Goal: Information Seeking & Learning: Learn about a topic

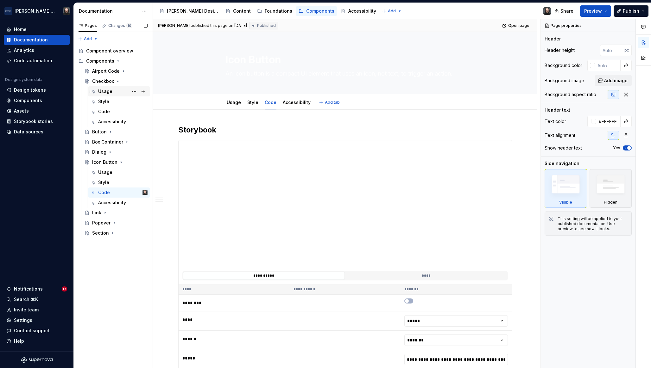
type textarea "*"
click at [28, 113] on div "Assets" at bounding box center [21, 111] width 15 height 6
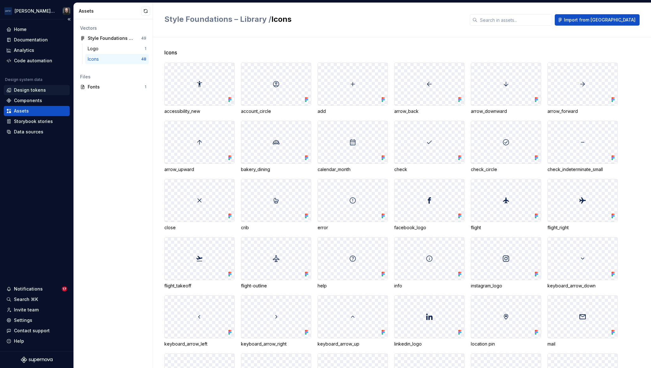
click at [35, 89] on div "Design tokens" at bounding box center [30, 90] width 32 height 6
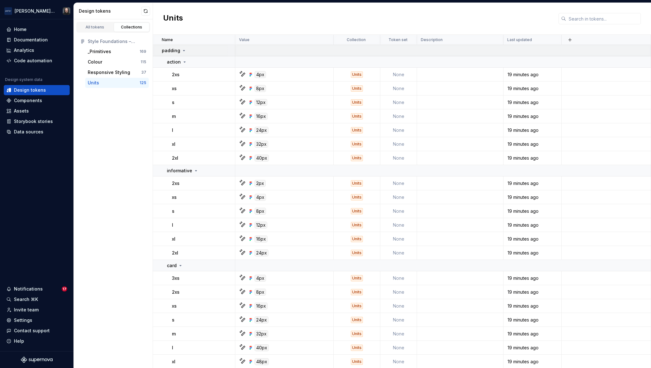
click at [183, 50] on icon at bounding box center [184, 50] width 2 height 1
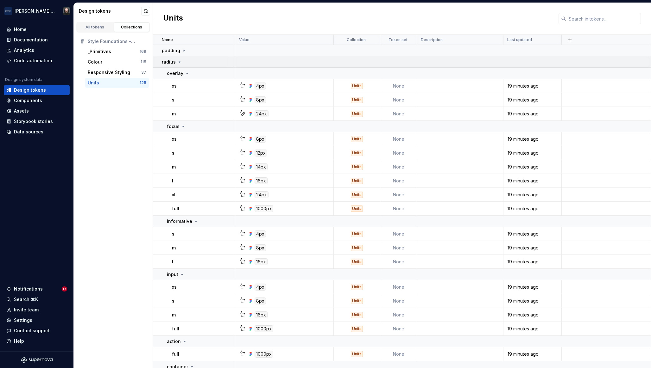
click at [178, 63] on icon at bounding box center [179, 61] width 5 height 5
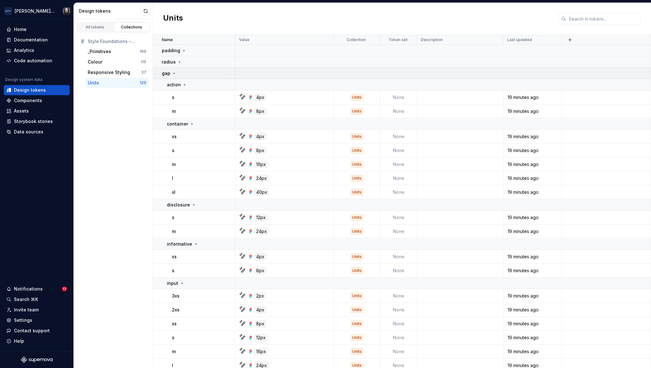
click at [173, 73] on icon at bounding box center [174, 73] width 2 height 1
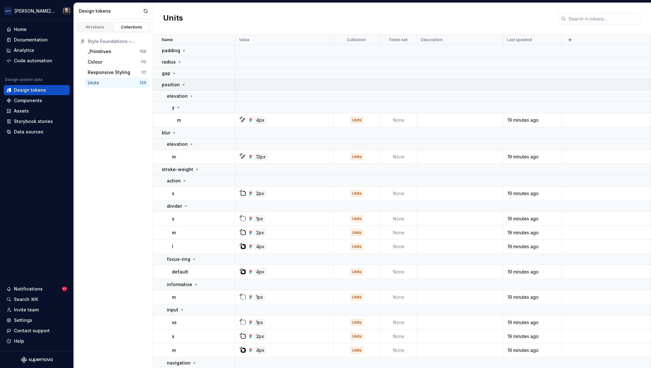
click at [182, 84] on icon at bounding box center [183, 84] width 5 height 5
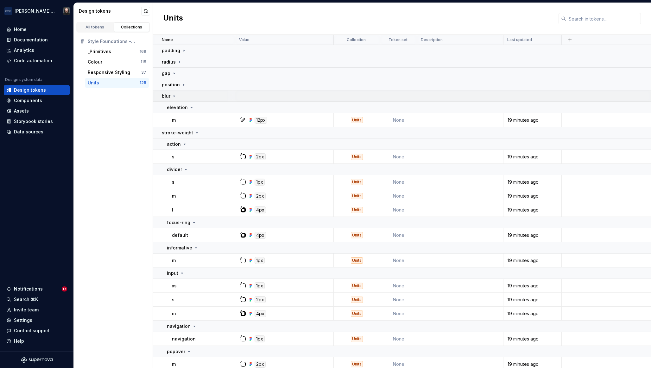
click at [175, 95] on icon at bounding box center [174, 96] width 5 height 5
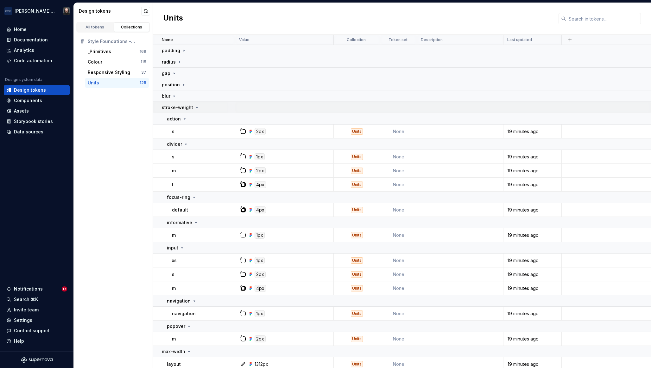
click at [195, 108] on icon at bounding box center [196, 107] width 5 height 5
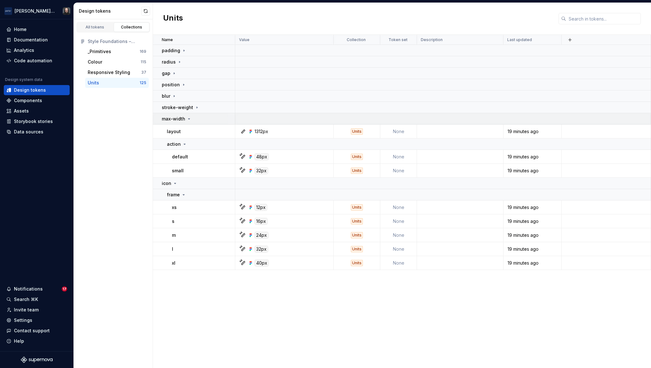
click at [189, 119] on icon at bounding box center [188, 118] width 5 height 5
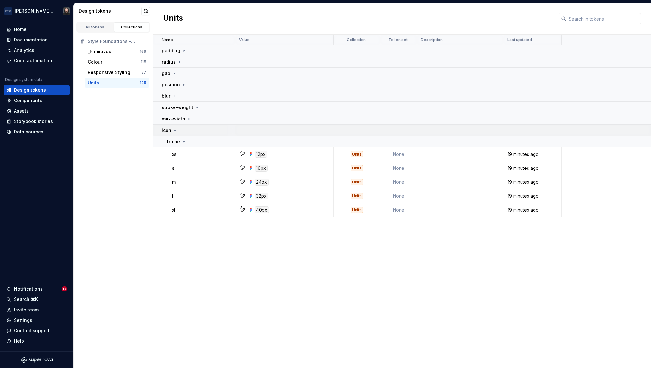
click at [175, 132] on icon at bounding box center [174, 130] width 5 height 5
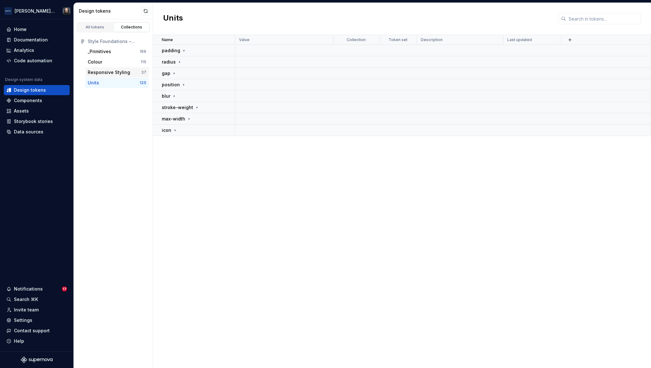
click at [114, 69] on div "Responsive Styling" at bounding box center [109, 72] width 42 height 6
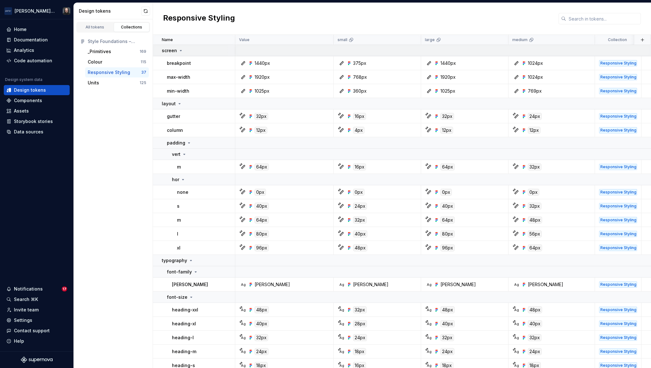
click at [179, 51] on icon at bounding box center [180, 50] width 5 height 5
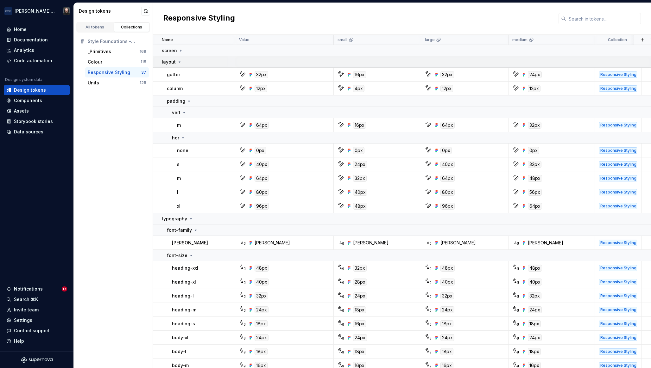
click at [178, 63] on icon at bounding box center [179, 61] width 5 height 5
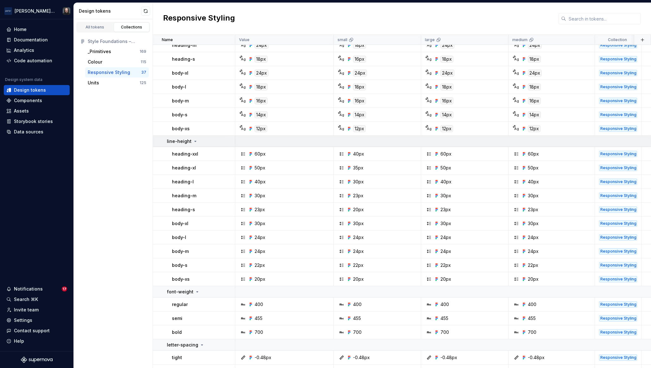
scroll to position [130, 0]
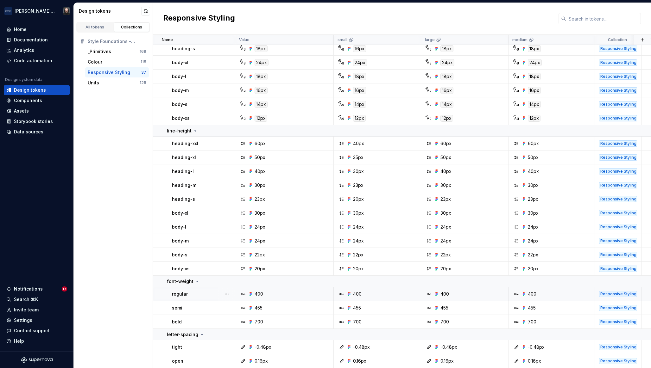
click at [259, 295] on div "400" at bounding box center [258, 294] width 9 height 6
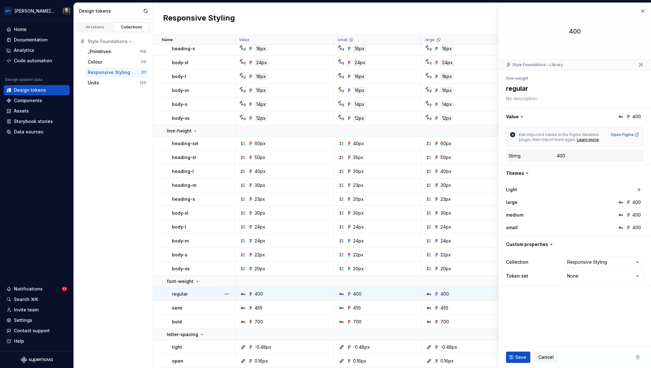
click at [546, 225] on div "small" at bounding box center [537, 228] width 63 height 6
click at [643, 12] on button "button" at bounding box center [642, 11] width 9 height 9
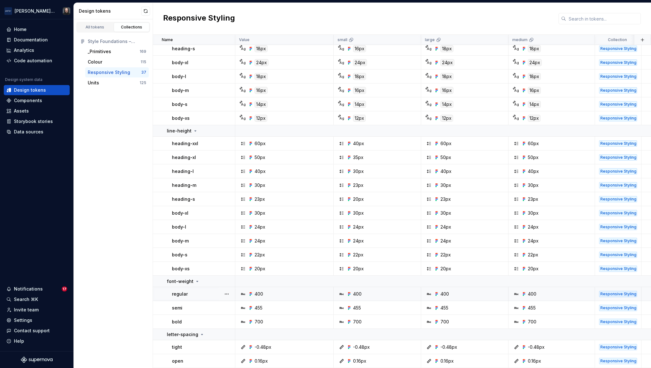
click at [331, 14] on div "Responsive Styling" at bounding box center [402, 19] width 498 height 32
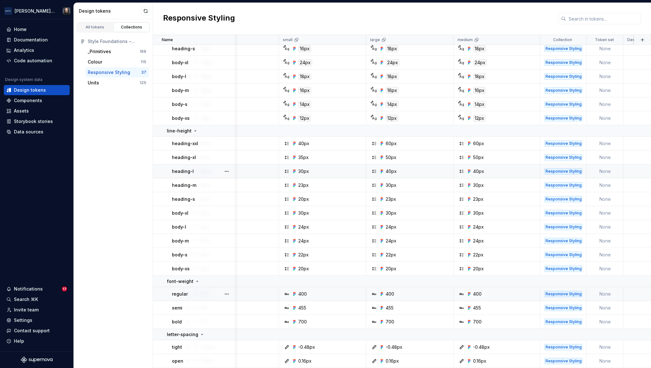
scroll to position [130, 0]
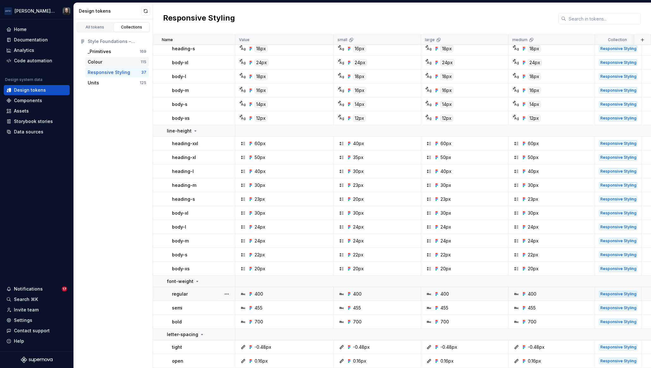
click at [105, 61] on div "Colour" at bounding box center [114, 62] width 53 height 6
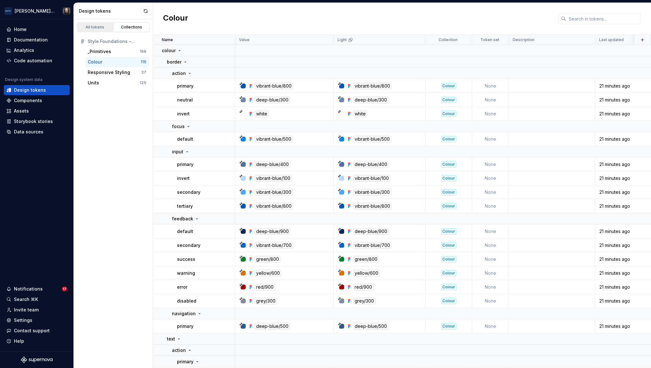
click at [98, 26] on div "All tokens" at bounding box center [95, 27] width 32 height 5
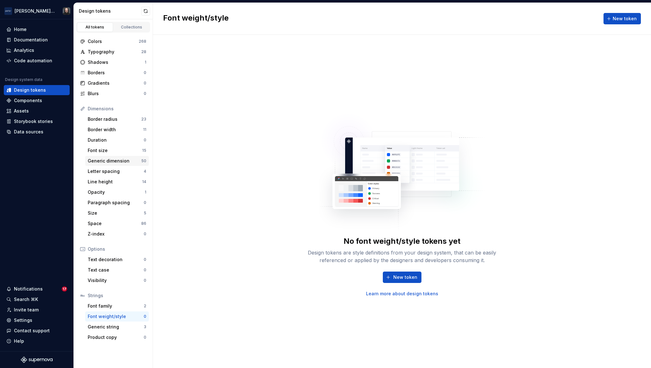
click at [115, 160] on div "Generic dimension" at bounding box center [114, 161] width 53 height 6
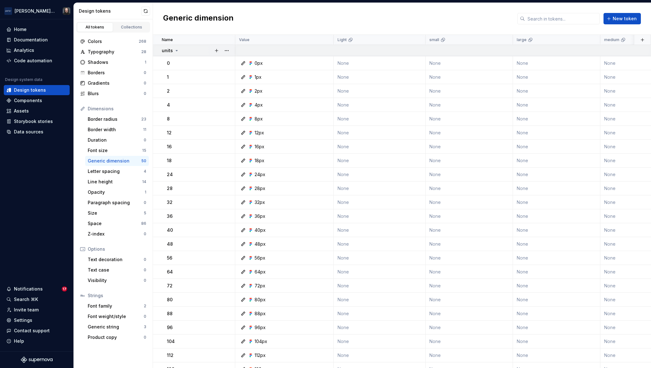
click at [176, 49] on icon at bounding box center [176, 50] width 5 height 5
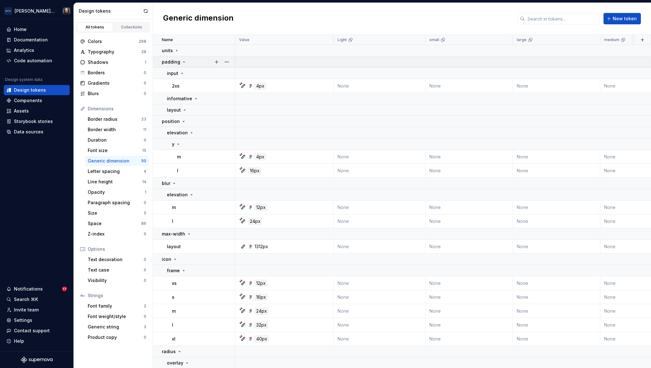
click at [183, 62] on icon at bounding box center [184, 62] width 2 height 1
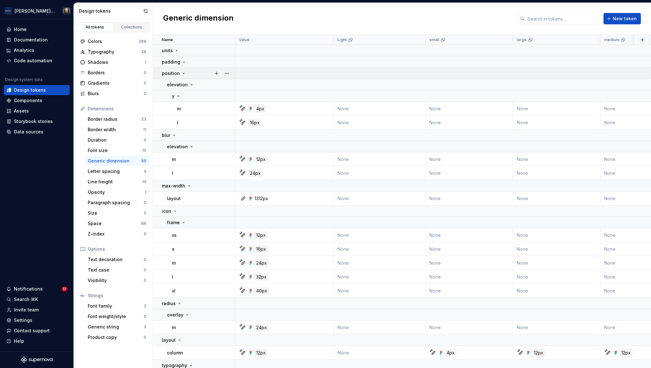
click at [182, 72] on icon at bounding box center [183, 73] width 5 height 5
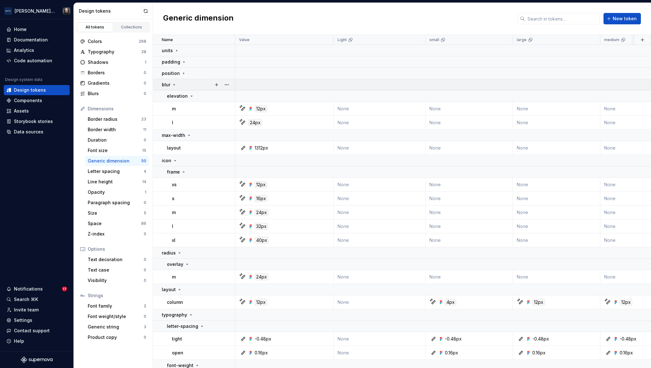
click at [174, 85] on icon at bounding box center [174, 84] width 5 height 5
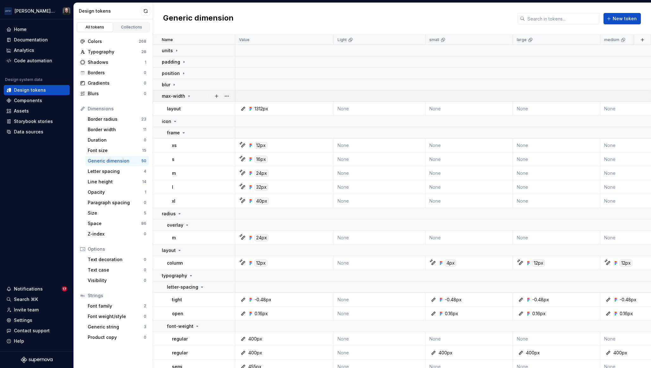
click at [189, 96] on icon at bounding box center [188, 96] width 5 height 5
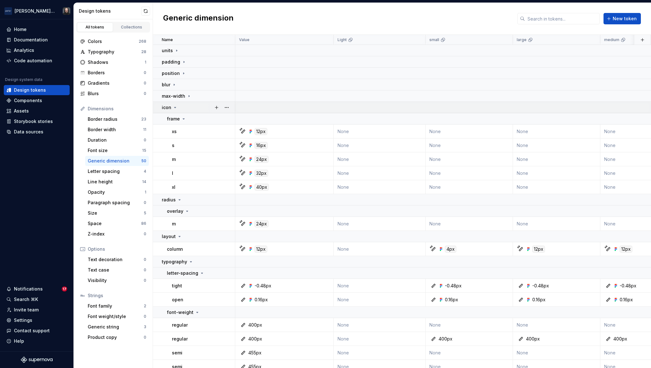
click at [174, 108] on icon at bounding box center [175, 107] width 2 height 1
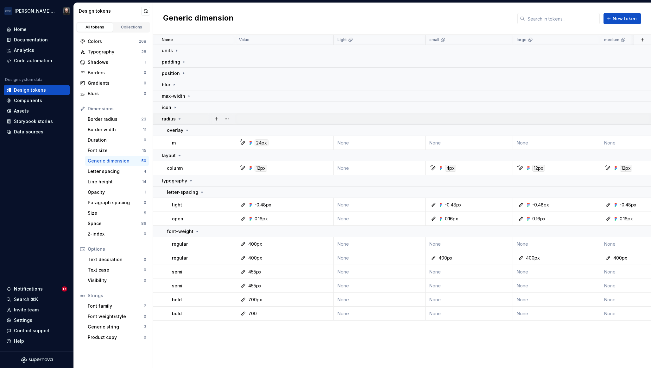
click at [178, 118] on icon at bounding box center [179, 118] width 5 height 5
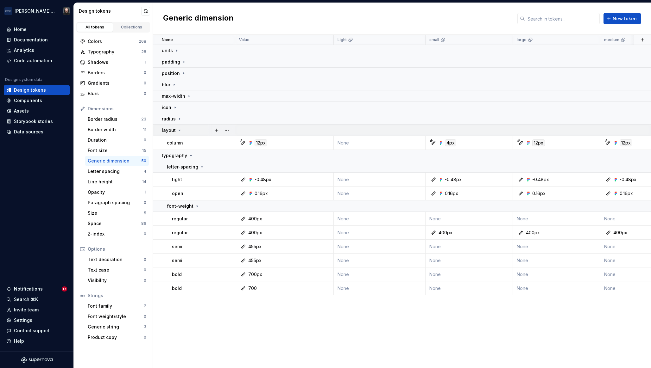
click at [177, 130] on icon at bounding box center [179, 130] width 5 height 5
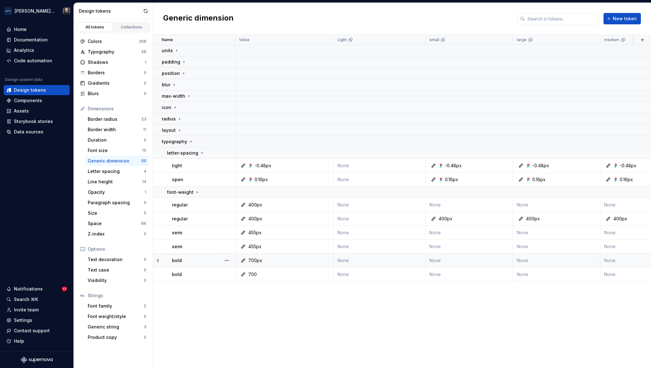
click at [307, 262] on div "700px" at bounding box center [286, 261] width 94 height 6
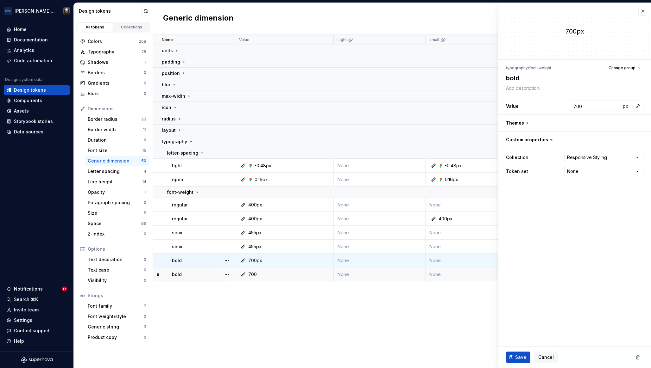
click at [288, 272] on div "700" at bounding box center [286, 274] width 94 height 6
click at [286, 257] on td "700px" at bounding box center [284, 261] width 98 height 14
click at [308, 275] on div "700" at bounding box center [286, 274] width 94 height 6
type textarea "*"
click at [586, 173] on html "[PERSON_NAME] Airlines Home Documentation Analytics Code automation Design syst…" at bounding box center [325, 184] width 651 height 368
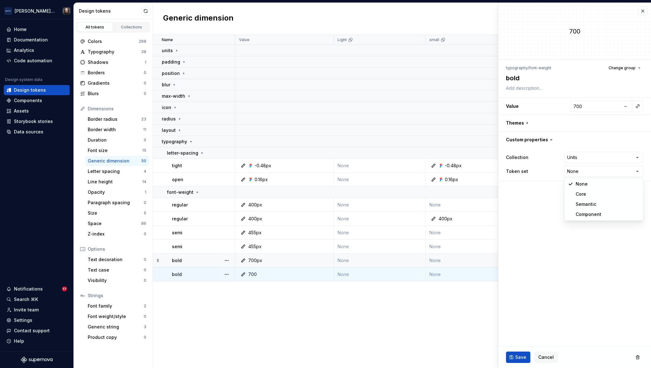
click at [538, 234] on html "[PERSON_NAME] Airlines Home Documentation Analytics Code automation Design syst…" at bounding box center [325, 184] width 651 height 368
click at [132, 27] on div "Collections" at bounding box center [132, 27] width 32 height 5
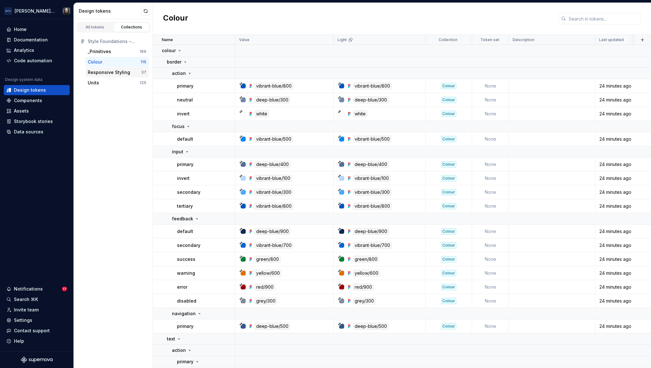
click at [110, 76] on div "Responsive Styling 37" at bounding box center [117, 72] width 64 height 10
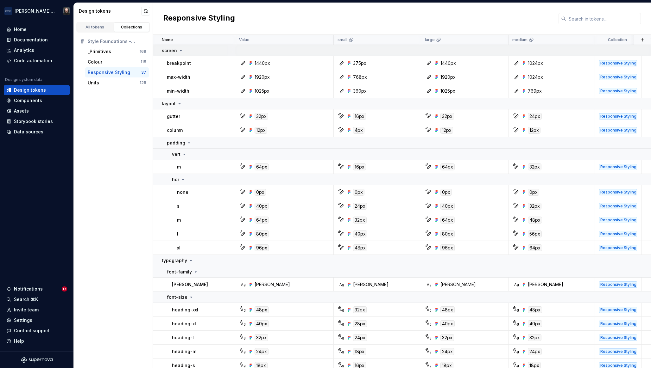
click at [180, 51] on icon at bounding box center [181, 50] width 2 height 1
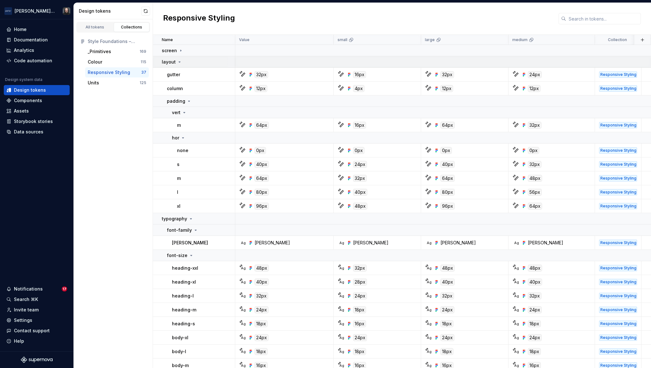
click at [179, 61] on icon at bounding box center [179, 61] width 5 height 5
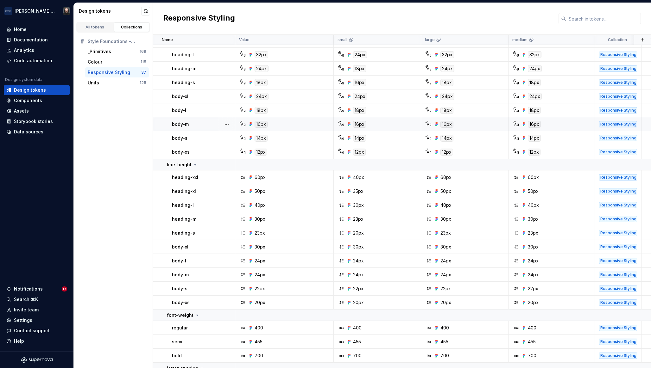
scroll to position [130, 0]
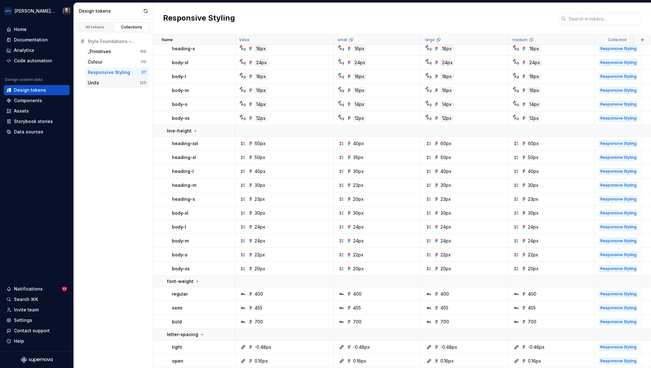
click at [112, 80] on div "Units" at bounding box center [114, 83] width 52 height 6
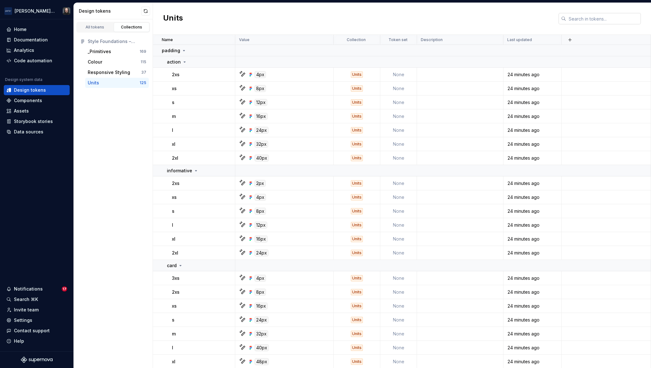
click at [585, 19] on input "text" at bounding box center [603, 18] width 75 height 11
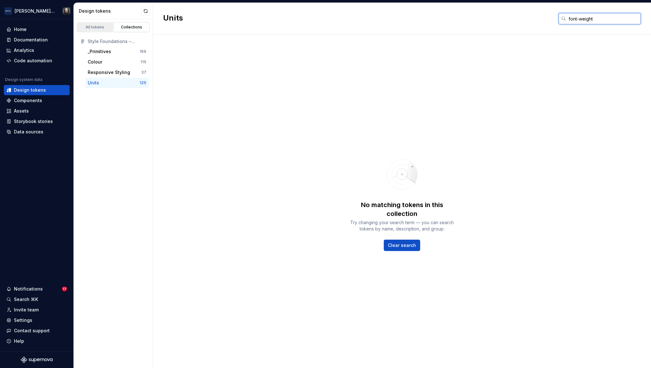
type input "font-weight"
click at [103, 26] on div "All tokens" at bounding box center [95, 27] width 32 height 5
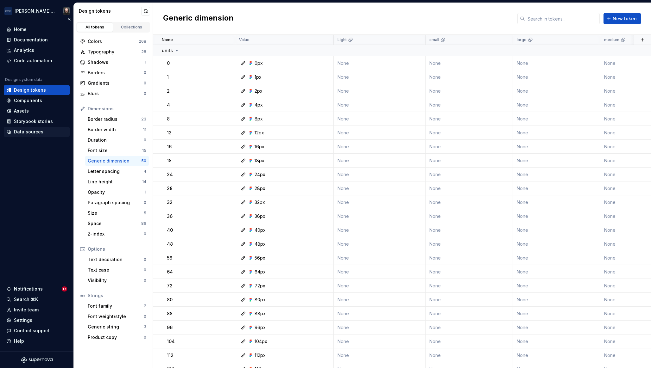
click at [29, 132] on div "Data sources" at bounding box center [28, 132] width 29 height 6
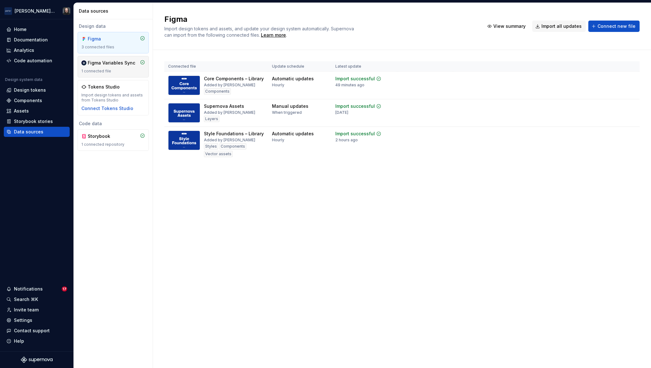
click at [131, 68] on div "Figma Variables Sync 1 connected file" at bounding box center [113, 67] width 64 height 14
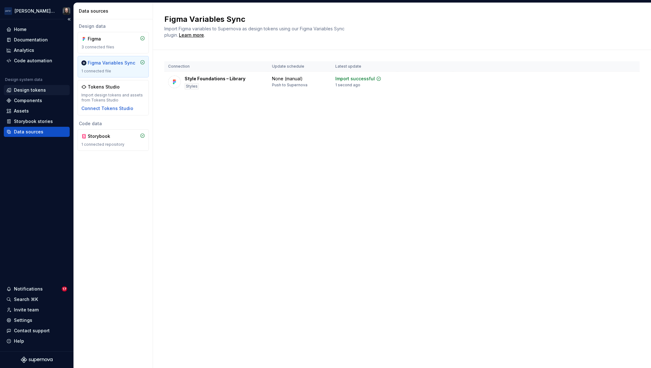
click at [33, 89] on div "Design tokens" at bounding box center [30, 90] width 32 height 6
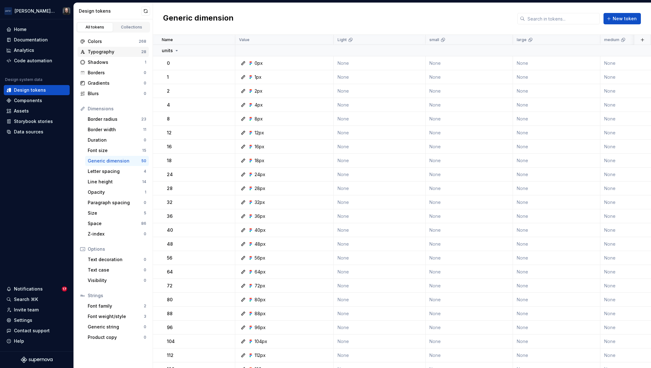
click at [115, 53] on div "Typography" at bounding box center [114, 52] width 53 height 6
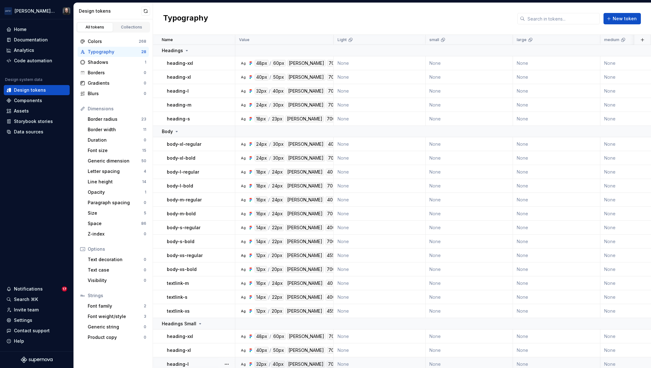
scroll to position [112, 0]
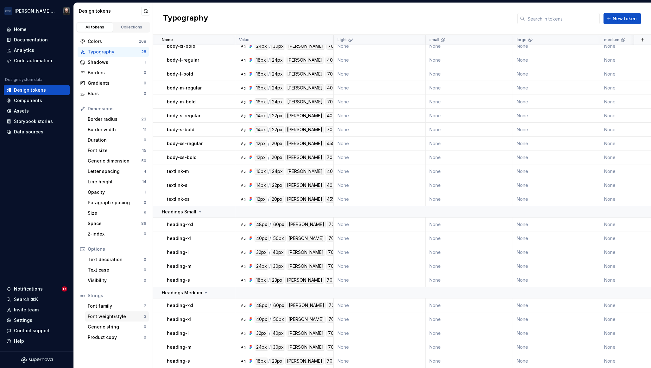
click at [104, 316] on div "Font weight/style" at bounding box center [116, 317] width 56 height 6
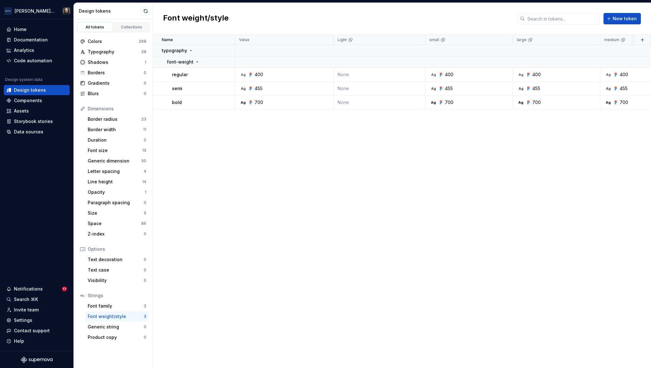
click at [342, 235] on div "Name Value Light small large medium Collection Token set Description Last updat…" at bounding box center [402, 202] width 498 height 334
